Goal: Transaction & Acquisition: Book appointment/travel/reservation

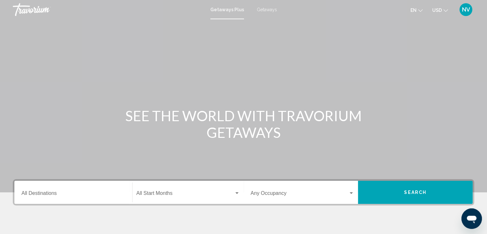
click at [35, 199] on div "Destination All Destinations" at bounding box center [73, 192] width 104 height 20
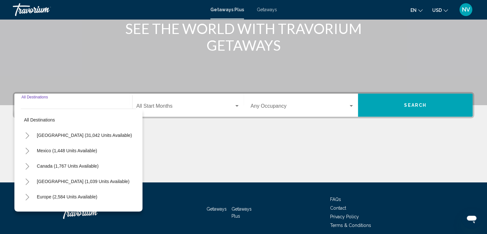
scroll to position [114, 0]
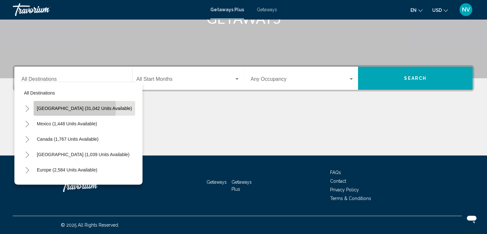
click at [68, 108] on span "[GEOGRAPHIC_DATA] (31,042 units available)" at bounding box center [84, 108] width 95 height 5
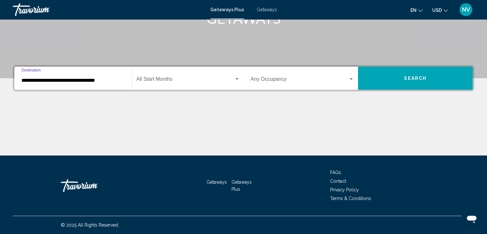
click at [38, 81] on input "**********" at bounding box center [73, 81] width 104 height 6
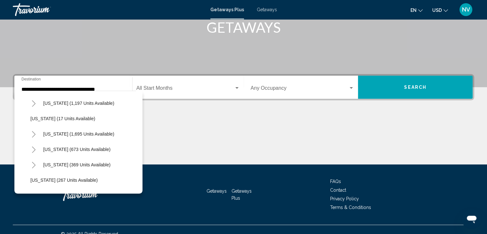
scroll to position [432, 0]
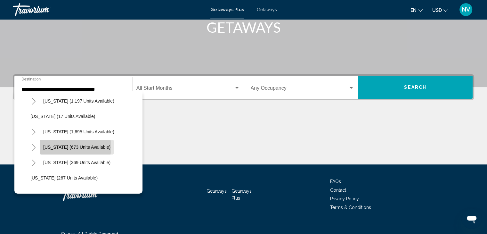
click at [59, 146] on span "[US_STATE] (673 units available)" at bounding box center [76, 146] width 67 height 5
type input "**********"
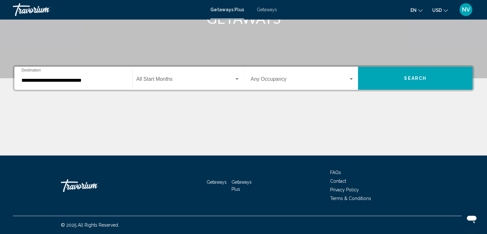
click at [147, 83] on div "Start Month All Start Months" at bounding box center [187, 78] width 103 height 20
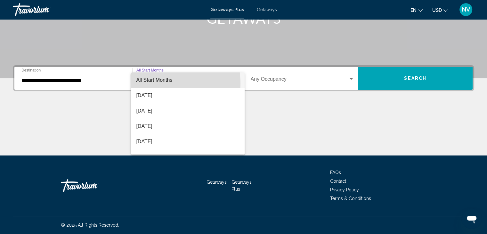
click at [151, 84] on span "All Start Months" at bounding box center [187, 79] width 103 height 15
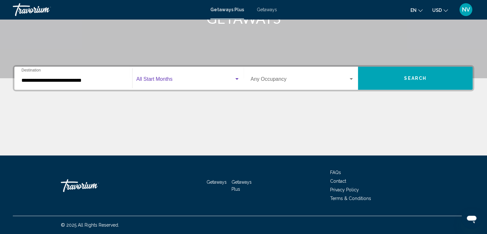
click at [288, 79] on span "Search widget" at bounding box center [300, 81] width 98 height 6
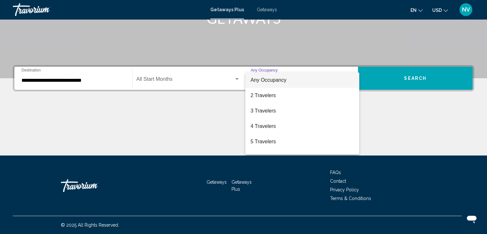
click at [401, 76] on div at bounding box center [243, 117] width 487 height 234
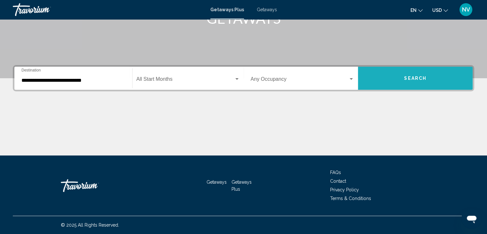
click at [413, 82] on button "Search" at bounding box center [415, 78] width 115 height 23
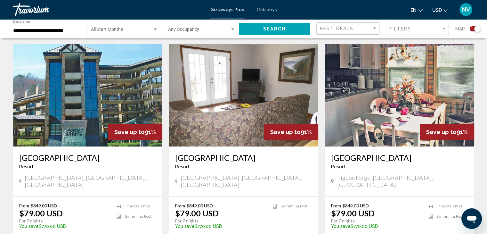
scroll to position [696, 0]
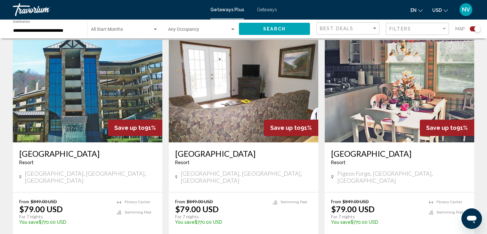
click at [79, 93] on img "Main content" at bounding box center [88, 91] width 150 height 103
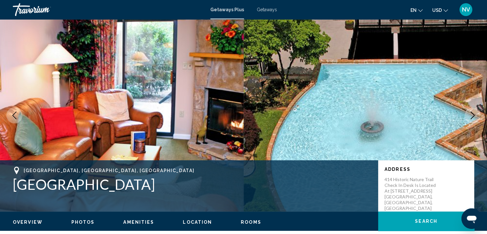
click at [246, 219] on span "Rooms" at bounding box center [251, 221] width 21 height 5
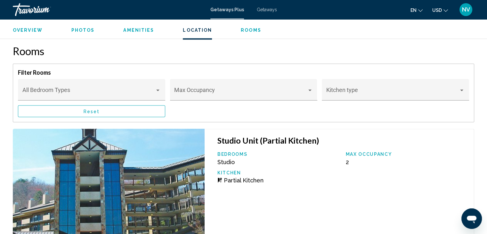
scroll to position [1220, 0]
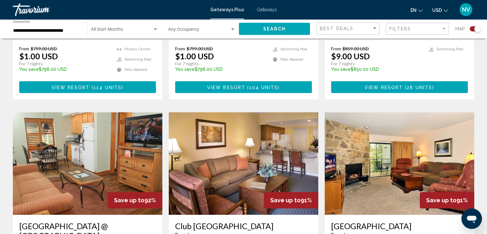
scroll to position [406, 0]
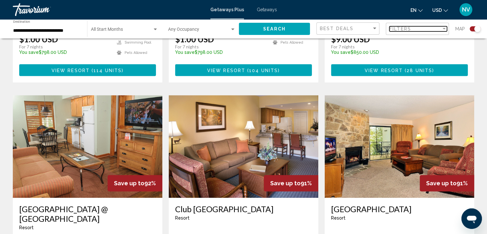
click at [444, 29] on div "Filter" at bounding box center [444, 29] width 3 height 2
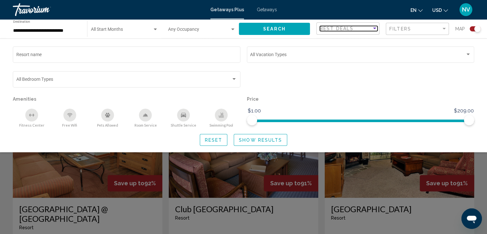
click at [375, 31] on div "Sort by" at bounding box center [375, 28] width 6 height 5
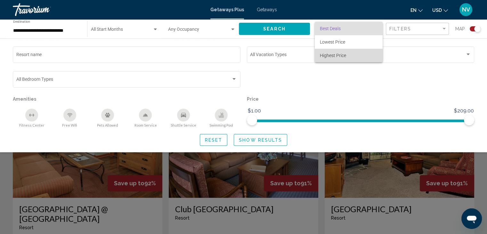
click at [343, 54] on span "Highest Price" at bounding box center [333, 55] width 26 height 5
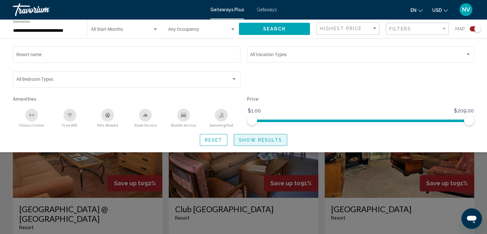
click at [251, 139] on span "Show Results" at bounding box center [260, 139] width 43 height 5
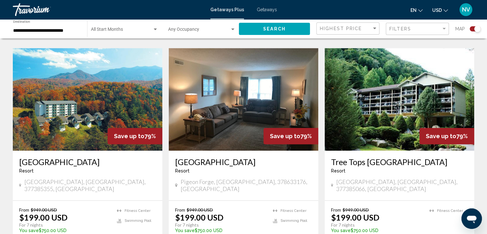
scroll to position [466, 0]
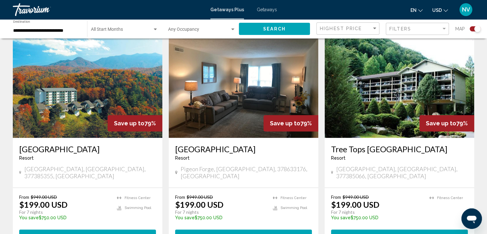
click at [75, 90] on img "Main content" at bounding box center [88, 86] width 150 height 103
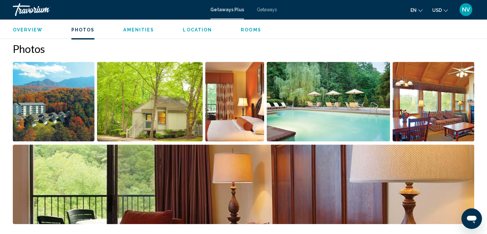
scroll to position [286, 0]
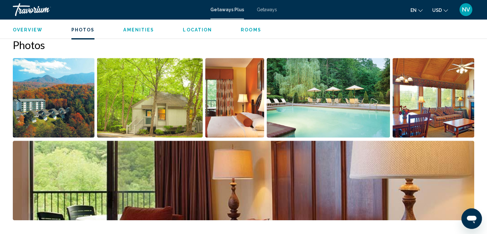
click at [172, 101] on img "Open full-screen image slider" at bounding box center [150, 97] width 106 height 79
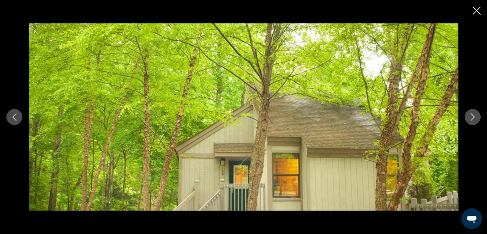
click at [472, 118] on icon "Next image" at bounding box center [473, 117] width 8 height 8
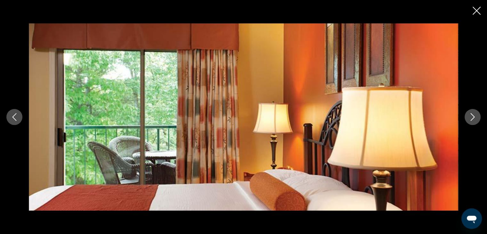
click at [472, 118] on icon "Next image" at bounding box center [473, 117] width 8 height 8
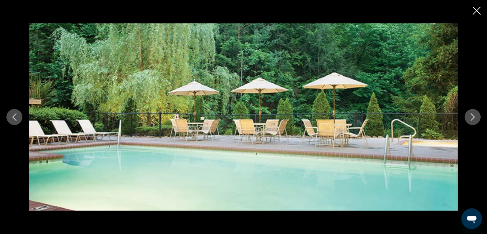
click at [472, 118] on icon "Next image" at bounding box center [473, 117] width 8 height 8
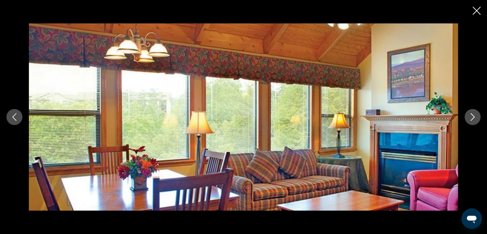
click at [472, 118] on icon "Next image" at bounding box center [473, 117] width 8 height 8
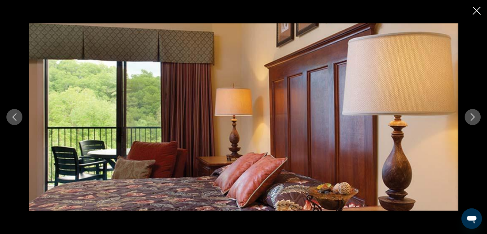
click at [472, 118] on icon "Next image" at bounding box center [473, 117] width 8 height 8
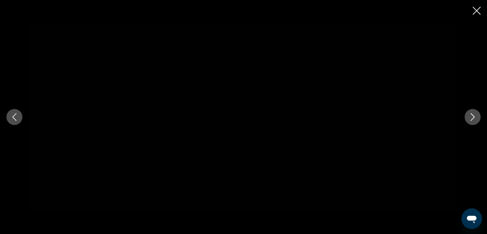
click at [472, 118] on icon "Next image" at bounding box center [473, 117] width 8 height 8
click at [482, 10] on div "Main content" at bounding box center [243, 117] width 487 height 234
click at [477, 10] on icon "Close slideshow" at bounding box center [477, 11] width 8 height 8
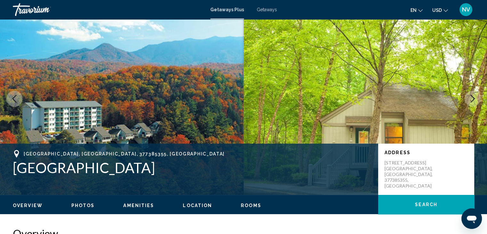
scroll to position [0, 0]
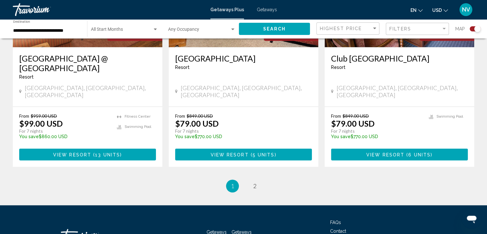
scroll to position [1018, 0]
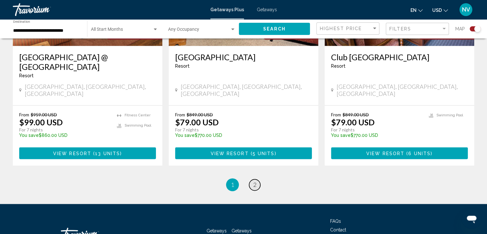
click at [256, 181] on span "2" at bounding box center [254, 184] width 3 height 7
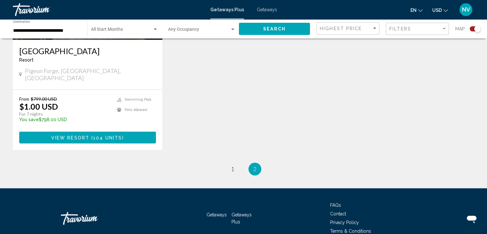
scroll to position [800, 0]
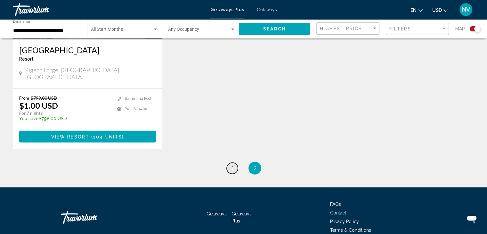
click at [231, 164] on span "1" at bounding box center [232, 167] width 3 height 7
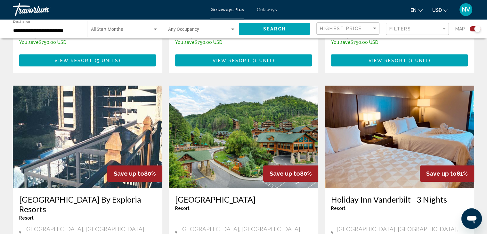
scroll to position [654, 0]
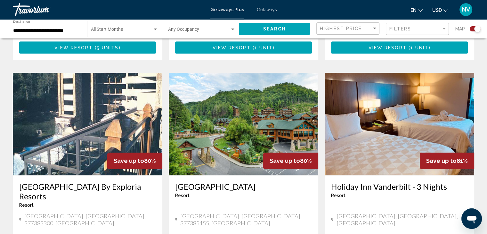
click at [232, 112] on img "Main content" at bounding box center [244, 124] width 150 height 103
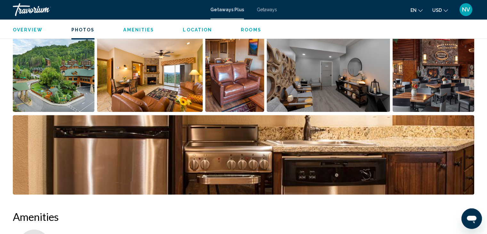
scroll to position [290, 0]
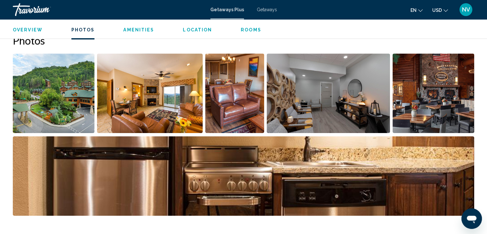
click at [150, 96] on img "Open full-screen image slider" at bounding box center [150, 93] width 106 height 79
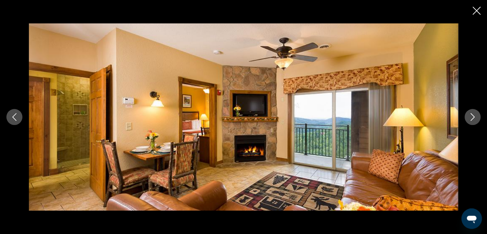
click at [473, 120] on icon "Next image" at bounding box center [473, 117] width 8 height 8
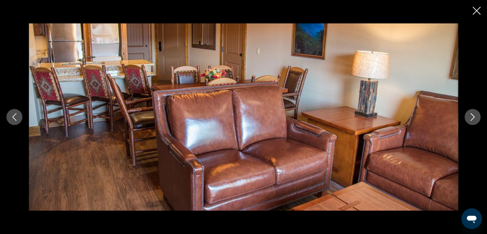
click at [473, 120] on icon "Next image" at bounding box center [473, 117] width 8 height 8
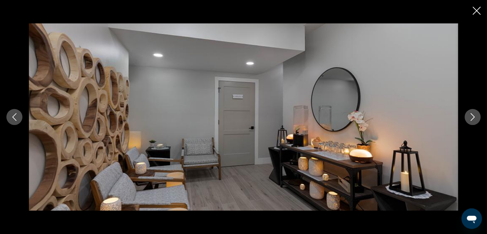
click at [473, 120] on icon "Next image" at bounding box center [473, 117] width 8 height 8
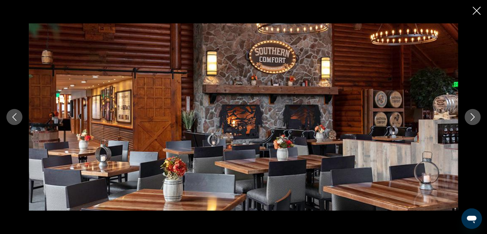
click at [473, 120] on icon "Next image" at bounding box center [473, 117] width 8 height 8
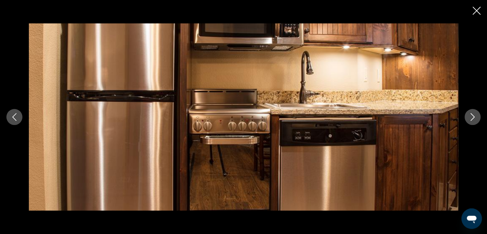
click at [473, 120] on icon "Next image" at bounding box center [473, 117] width 8 height 8
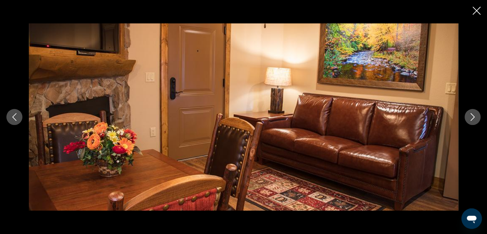
click at [473, 120] on icon "Next image" at bounding box center [473, 117] width 8 height 8
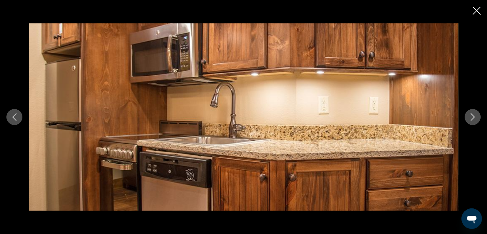
click at [473, 120] on icon "Next image" at bounding box center [473, 117] width 8 height 8
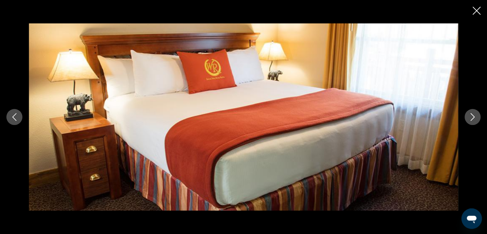
click at [471, 111] on button "Next image" at bounding box center [473, 117] width 16 height 16
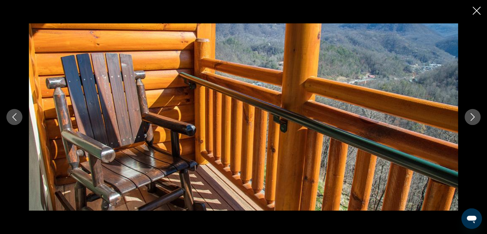
click at [470, 21] on div "Main content" at bounding box center [243, 117] width 487 height 234
click at [477, 9] on icon "Close slideshow" at bounding box center [477, 11] width 8 height 8
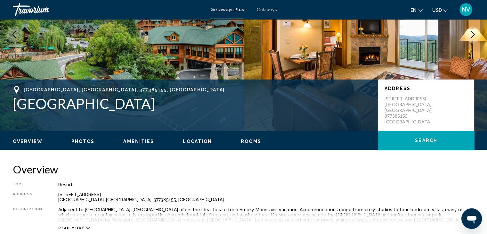
scroll to position [68, 0]
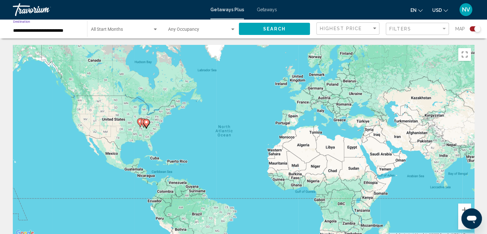
click at [53, 31] on input "**********" at bounding box center [47, 30] width 68 height 5
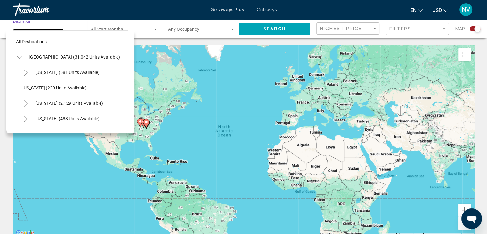
scroll to position [440, 0]
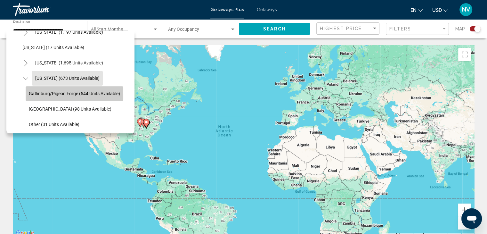
click at [48, 96] on button "Gatlinburg/Pigeon Forge (544 units available)" at bounding box center [75, 93] width 98 height 15
type input "**********"
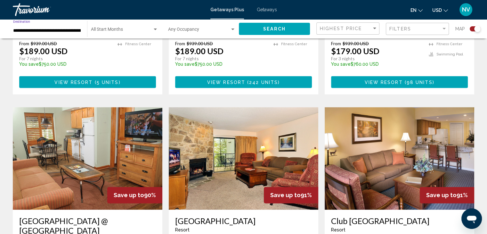
scroll to position [888, 0]
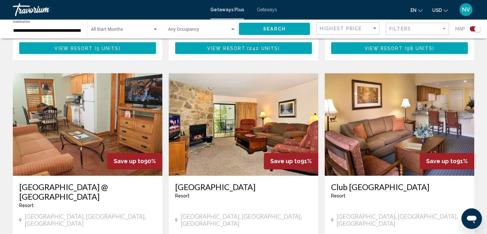
click at [400, 92] on img "Main content" at bounding box center [400, 124] width 150 height 103
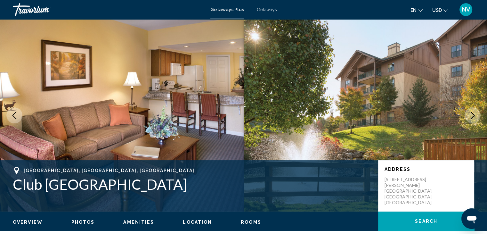
click at [474, 120] on button "Next image" at bounding box center [473, 115] width 16 height 16
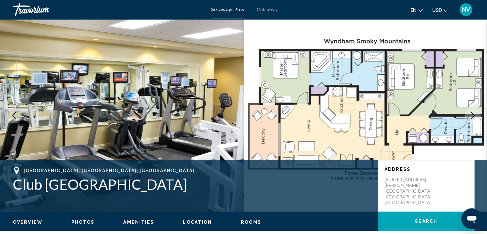
click at [474, 120] on button "Next image" at bounding box center [473, 115] width 16 height 16
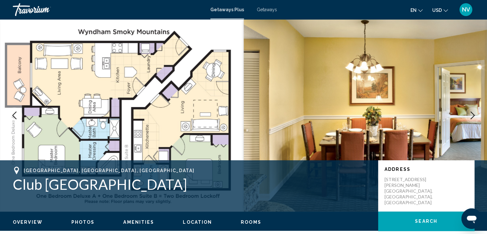
click at [474, 120] on button "Next image" at bounding box center [473, 115] width 16 height 16
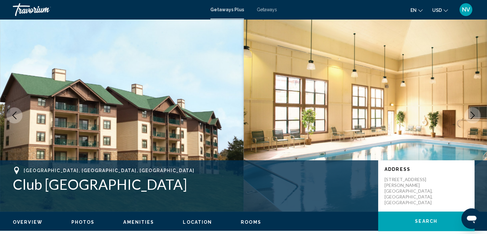
click at [474, 120] on button "Next image" at bounding box center [473, 115] width 16 height 16
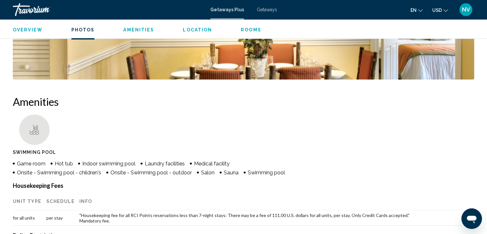
scroll to position [449, 0]
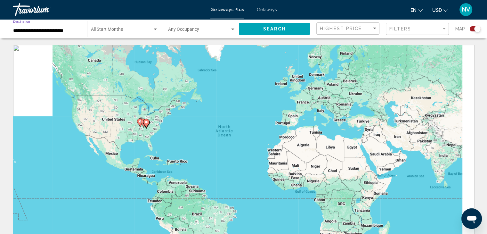
click at [31, 26] on div "**********" at bounding box center [47, 29] width 68 height 18
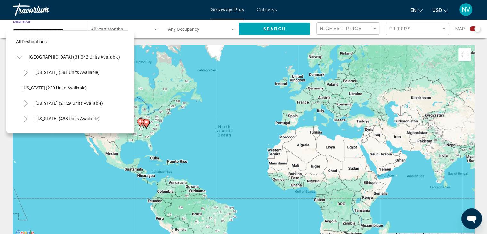
scroll to position [440, 0]
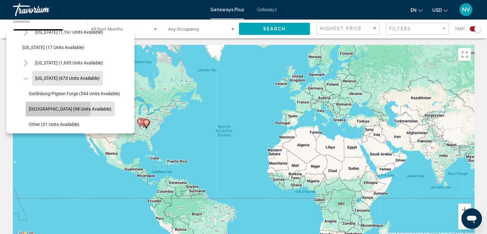
click at [47, 109] on span "[GEOGRAPHIC_DATA] (98 units available)" at bounding box center [70, 108] width 83 height 5
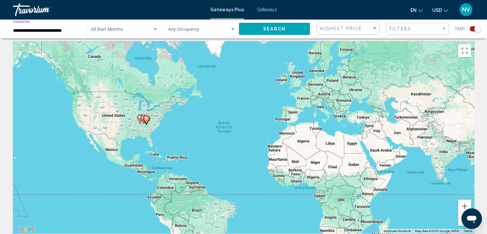
scroll to position [0, 0]
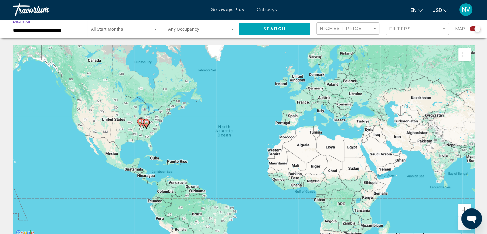
click at [29, 30] on input "**********" at bounding box center [47, 30] width 68 height 5
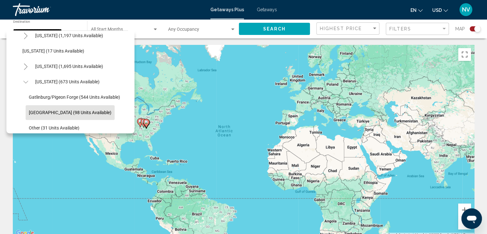
scroll to position [433, 0]
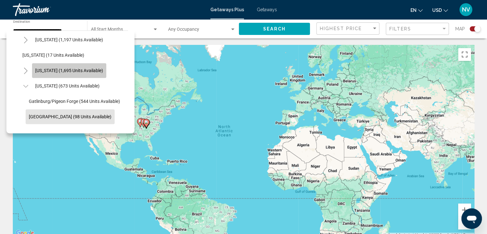
click at [55, 70] on span "[US_STATE] (1,695 units available)" at bounding box center [69, 70] width 68 height 5
type input "**********"
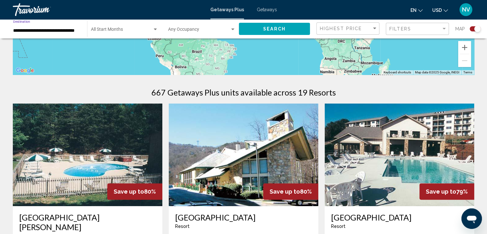
scroll to position [171, 0]
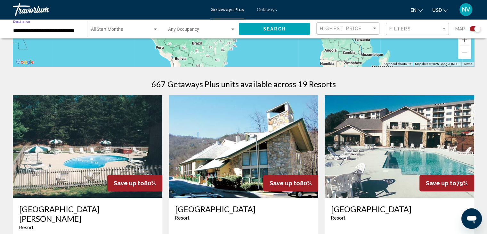
click at [278, 27] on span "Search" at bounding box center [274, 29] width 22 height 5
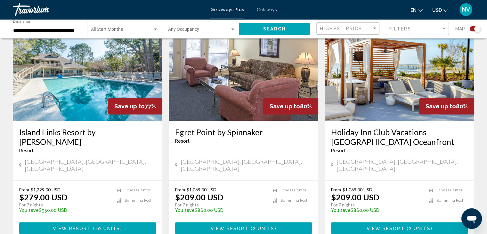
scroll to position [260, 0]
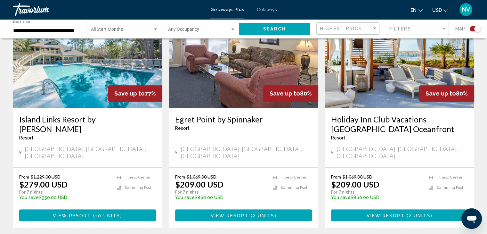
click at [383, 125] on h3 "Holiday Inn Club Vacations [GEOGRAPHIC_DATA] Oceanfront" at bounding box center [399, 123] width 137 height 19
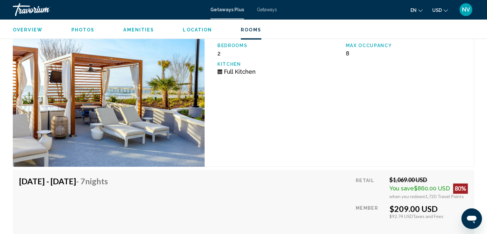
scroll to position [986, 0]
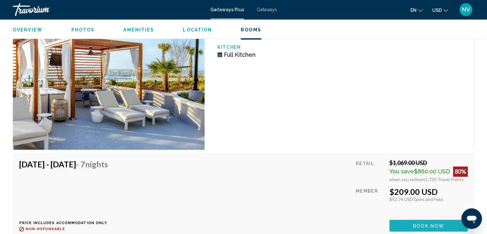
click at [408, 224] on button "Book now" at bounding box center [429, 225] width 78 height 12
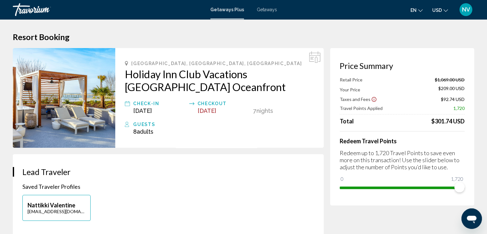
click at [408, 224] on div "Skip to main content Getaways Plus Getaways en English Español Français Italian…" at bounding box center [243, 117] width 487 height 234
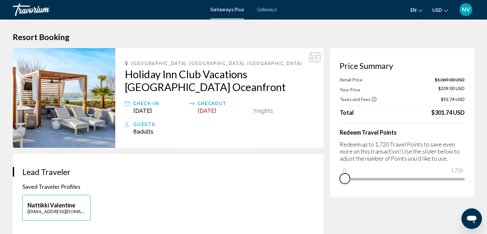
drag, startPoint x: 458, startPoint y: 189, endPoint x: 332, endPoint y: 199, distance: 126.6
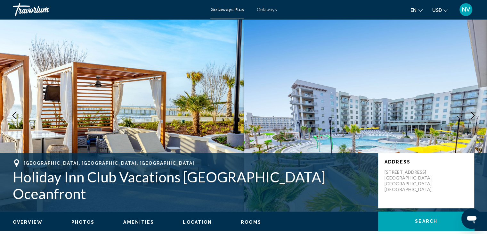
click at [335, 152] on img "Main content" at bounding box center [366, 115] width 244 height 192
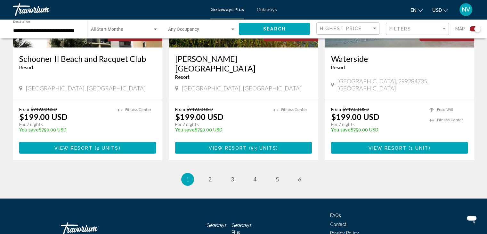
scroll to position [1027, 0]
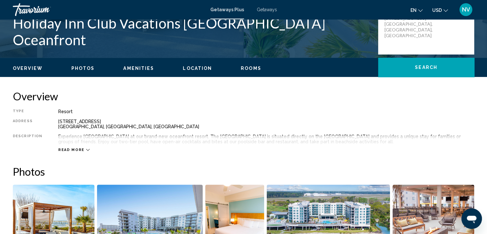
scroll to position [175, 0]
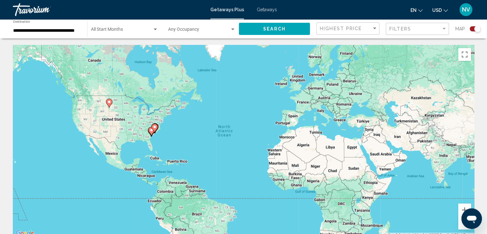
click at [228, 9] on span "Getaways Plus" at bounding box center [227, 9] width 34 height 5
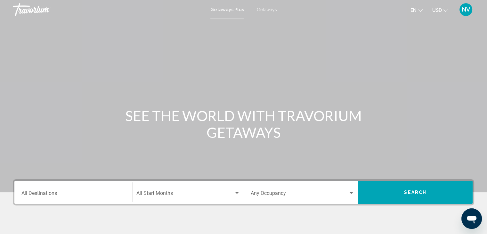
click at [40, 191] on div "Destination All Destinations" at bounding box center [73, 192] width 104 height 20
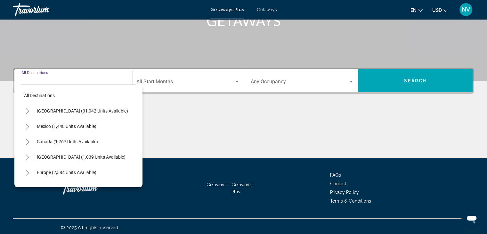
scroll to position [114, 0]
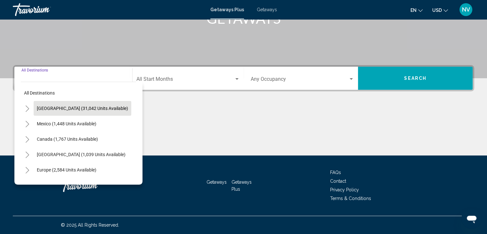
click at [55, 112] on button "[GEOGRAPHIC_DATA] (31,042 units available)" at bounding box center [83, 108] width 98 height 15
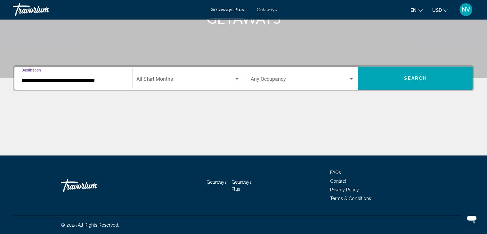
click at [57, 80] on input "**********" at bounding box center [73, 81] width 104 height 6
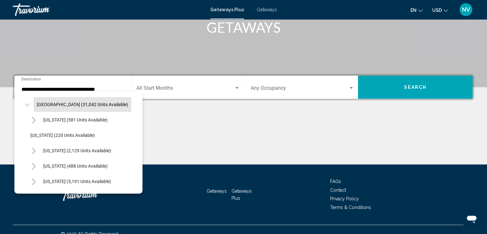
scroll to position [51, 0]
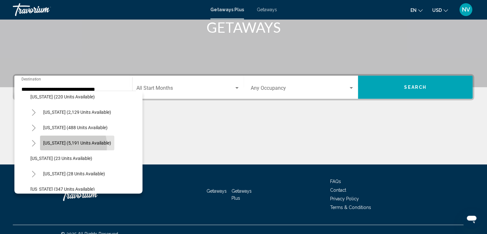
click at [65, 145] on button "[US_STATE] (5,191 units available)" at bounding box center [77, 143] width 74 height 15
type input "**********"
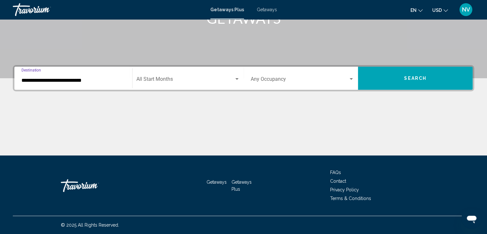
click at [411, 78] on span "Search" at bounding box center [415, 78] width 22 height 5
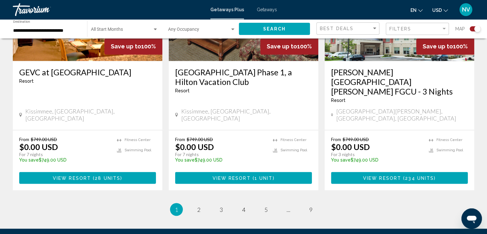
scroll to position [1021, 0]
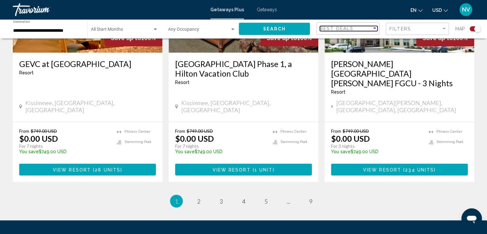
click at [376, 27] on div "Sort by" at bounding box center [375, 28] width 6 height 5
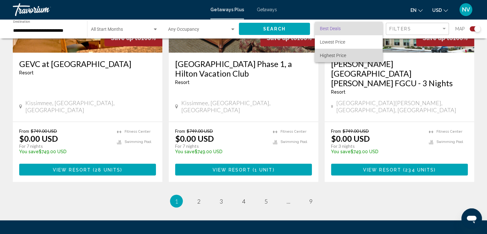
click at [340, 53] on span "Highest Price" at bounding box center [333, 55] width 26 height 5
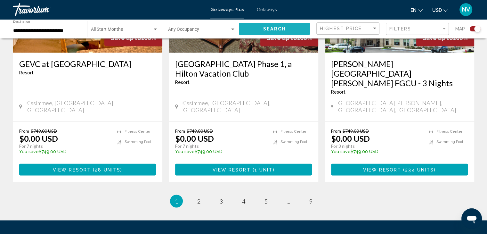
click at [280, 28] on span "Search" at bounding box center [274, 29] width 22 height 5
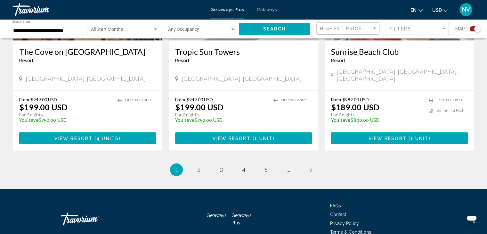
scroll to position [1018, 0]
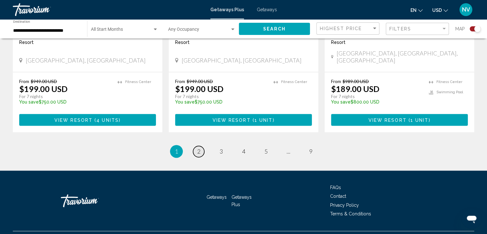
click at [196, 146] on link "page 2" at bounding box center [198, 151] width 11 height 11
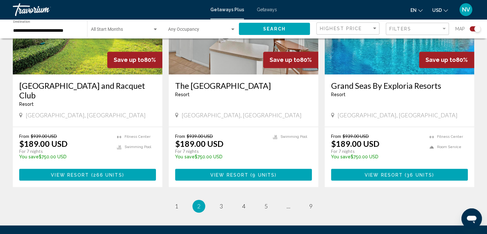
scroll to position [978, 0]
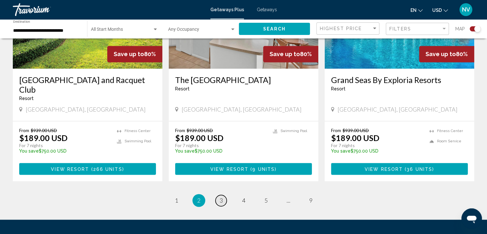
click at [221, 197] on span "3" at bounding box center [221, 200] width 3 height 7
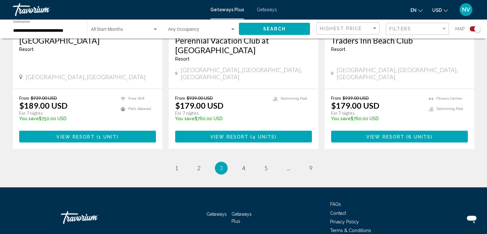
scroll to position [1027, 0]
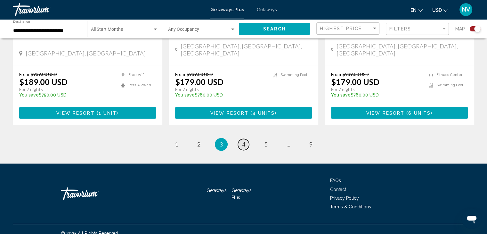
click at [243, 141] on span "4" at bounding box center [243, 144] width 3 height 7
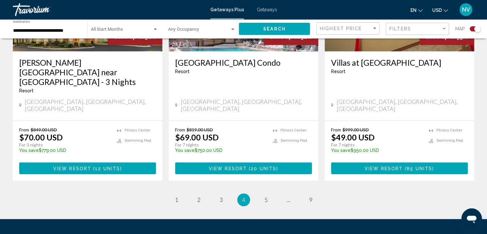
scroll to position [1037, 0]
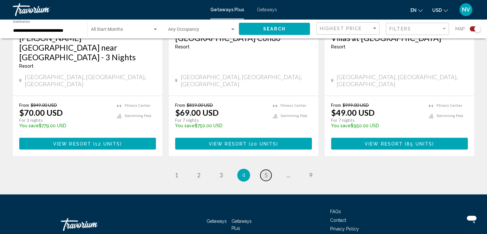
click at [262, 169] on link "page 5" at bounding box center [265, 174] width 11 height 11
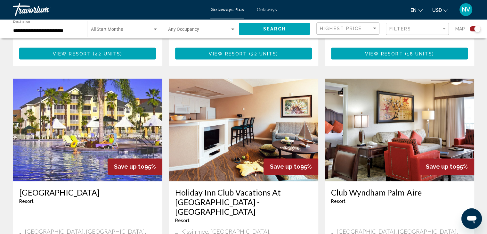
scroll to position [897, 0]
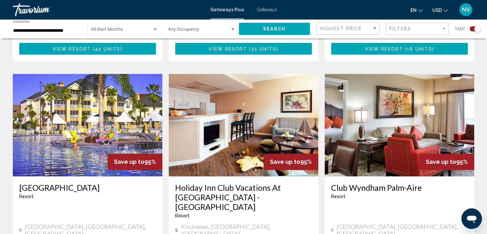
click at [73, 141] on img "Main content" at bounding box center [88, 125] width 150 height 103
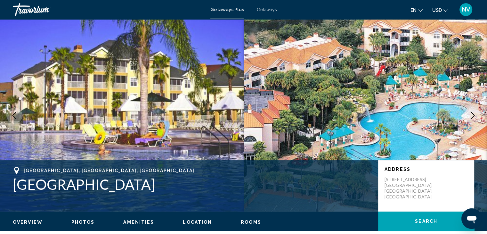
click at [476, 114] on icon "Next image" at bounding box center [473, 115] width 8 height 8
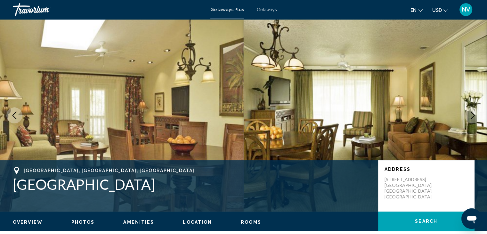
click at [476, 114] on icon "Next image" at bounding box center [473, 115] width 8 height 8
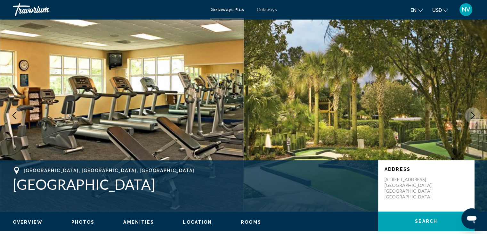
click at [476, 114] on icon "Next image" at bounding box center [473, 115] width 8 height 8
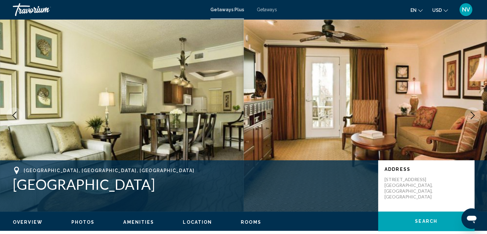
click at [476, 114] on icon "Next image" at bounding box center [473, 115] width 8 height 8
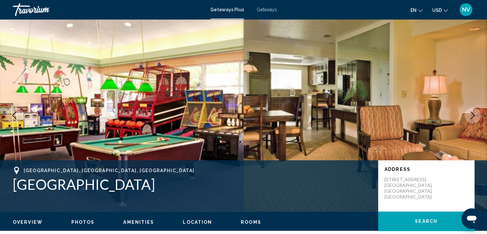
click at [476, 114] on icon "Next image" at bounding box center [473, 115] width 8 height 8
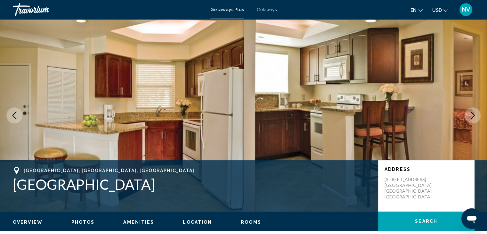
click at [476, 114] on icon "Next image" at bounding box center [473, 115] width 8 height 8
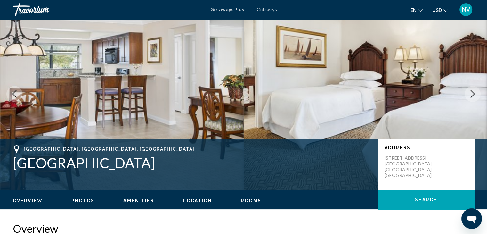
scroll to position [22, 0]
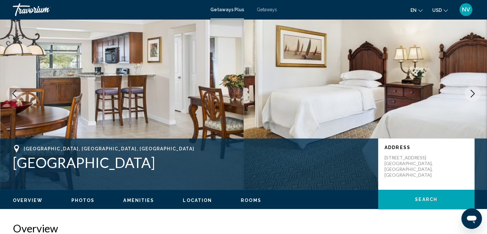
click at [470, 94] on icon "Next image" at bounding box center [473, 94] width 8 height 8
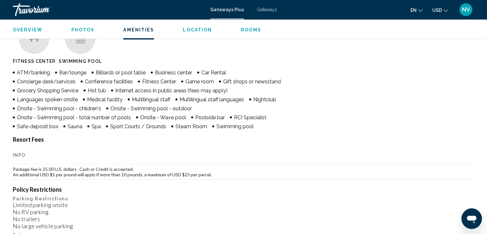
scroll to position [492, 0]
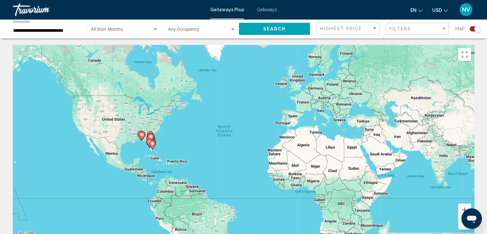
click at [338, 136] on div "To activate drag with keyboard, press Alt + Enter. Once in keyboard drag state,…" at bounding box center [244, 141] width 462 height 192
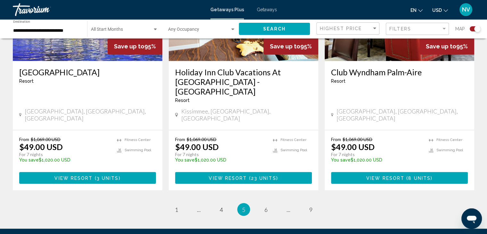
scroll to position [1037, 0]
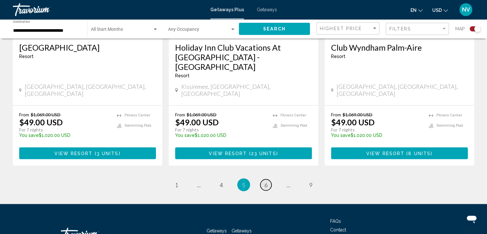
click at [263, 179] on link "page 6" at bounding box center [265, 184] width 11 height 11
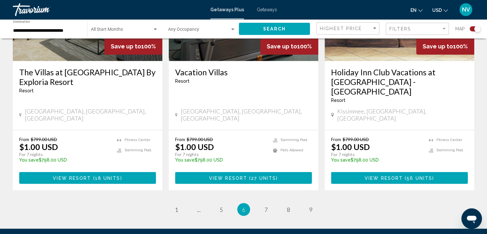
scroll to position [1027, 0]
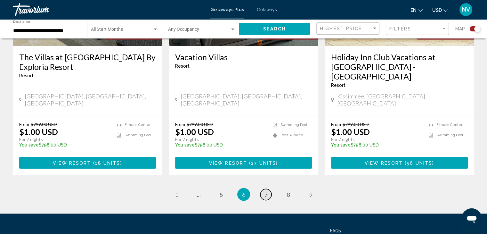
click at [268, 189] on link "page 7" at bounding box center [265, 194] width 11 height 11
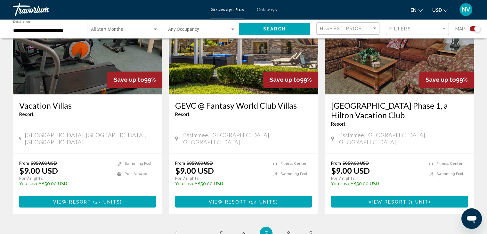
scroll to position [1056, 0]
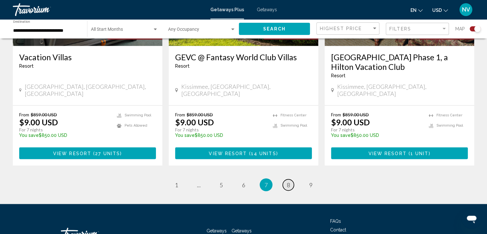
click at [288, 181] on span "8" at bounding box center [288, 184] width 3 height 7
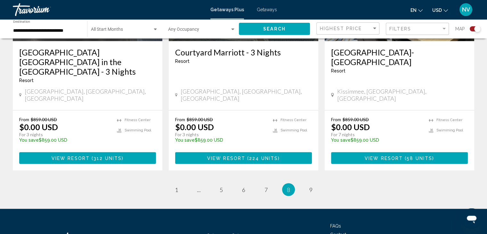
scroll to position [1047, 0]
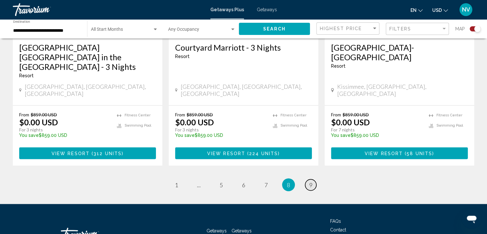
click at [316, 179] on link "page 9" at bounding box center [310, 184] width 11 height 11
